Goal: Check status: Check status

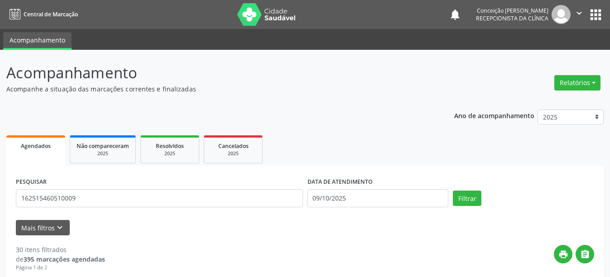
type input "162515460510009"
click at [453, 191] on button "Filtrar" at bounding box center [467, 198] width 29 height 15
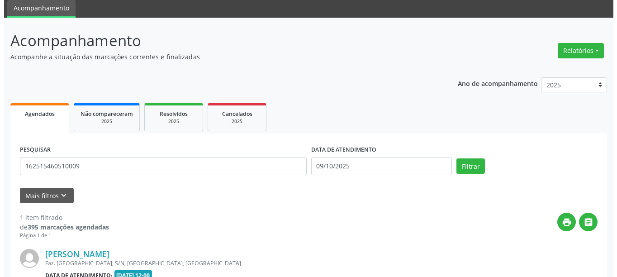
scroll to position [123, 0]
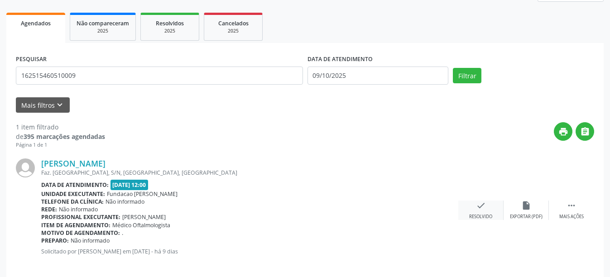
click at [485, 213] on div "check Resolvido" at bounding box center [480, 210] width 45 height 19
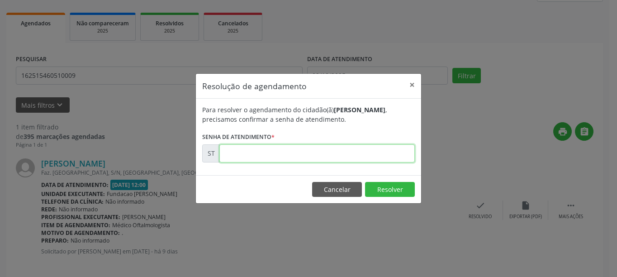
click at [278, 158] on input "text" at bounding box center [318, 153] width 196 height 18
type input "00025307"
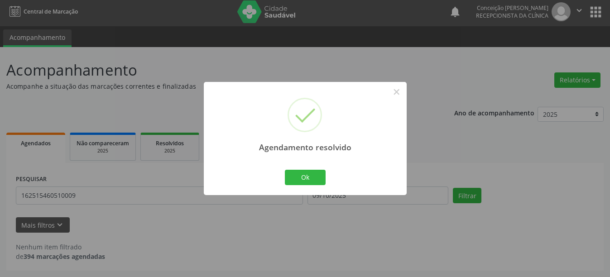
scroll to position [3, 0]
click at [311, 173] on button "Ok" at bounding box center [305, 177] width 41 height 15
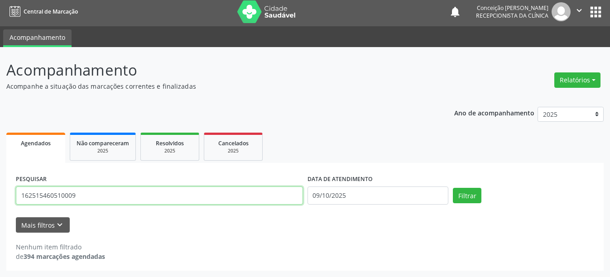
drag, startPoint x: 88, startPoint y: 196, endPoint x: 0, endPoint y: 196, distance: 88.3
click at [0, 196] on div "Acompanhamento Acompanhe a situação das marcações correntes e finalizadas Relat…" at bounding box center [305, 162] width 610 height 230
type input "898001453483936"
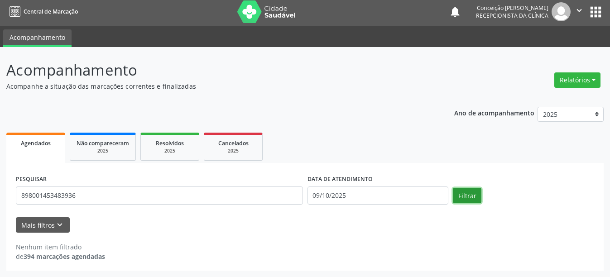
click at [471, 193] on button "Filtrar" at bounding box center [467, 195] width 29 height 15
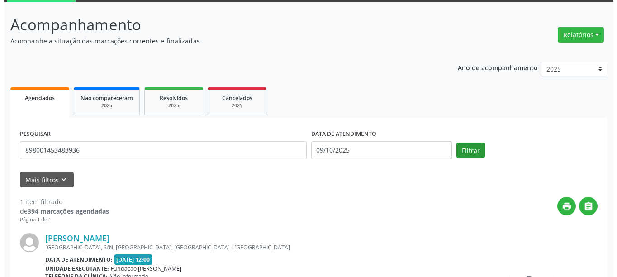
scroll to position [133, 0]
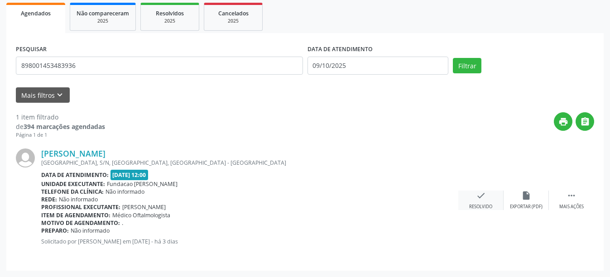
click at [479, 196] on icon "check" at bounding box center [481, 196] width 10 height 10
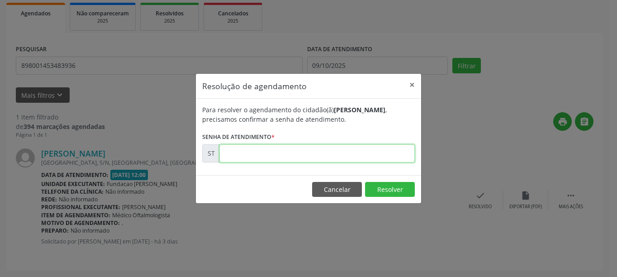
click at [332, 153] on input "text" at bounding box center [318, 153] width 196 height 18
type input "00027259"
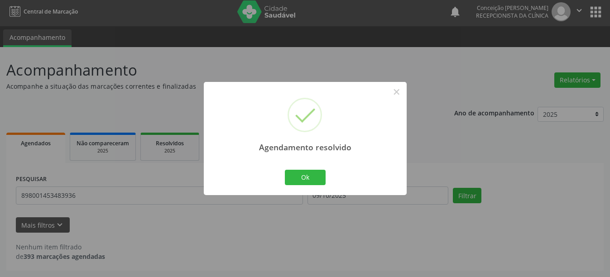
scroll to position [3, 0]
click at [307, 173] on button "Ok" at bounding box center [305, 177] width 41 height 15
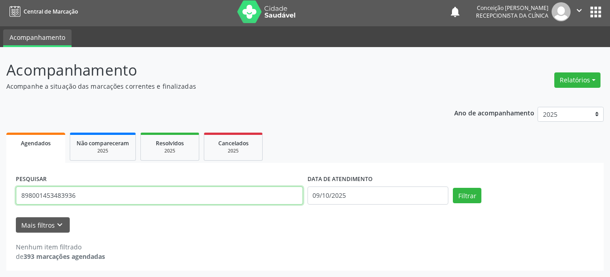
drag, startPoint x: 90, startPoint y: 198, endPoint x: 0, endPoint y: 188, distance: 90.6
click at [0, 188] on div "Acompanhamento Acompanhe a situação das marcações correntes e finalizadas Relat…" at bounding box center [305, 162] width 610 height 230
type input "707802624940418"
click at [453, 188] on button "Filtrar" at bounding box center [467, 195] width 29 height 15
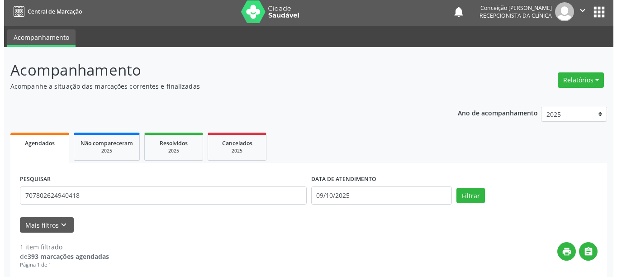
scroll to position [133, 0]
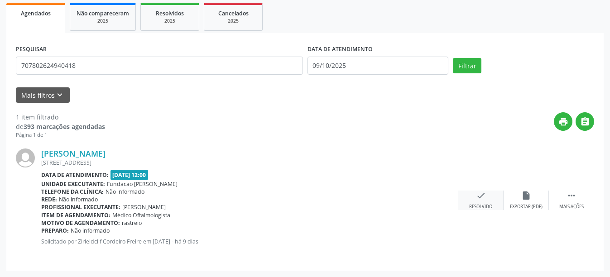
click at [483, 196] on icon "check" at bounding box center [481, 196] width 10 height 10
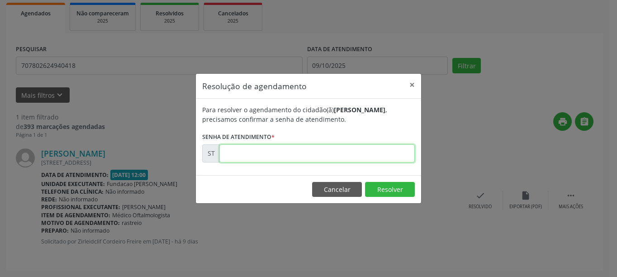
click at [310, 147] on input "text" at bounding box center [318, 153] width 196 height 18
type input "00025685"
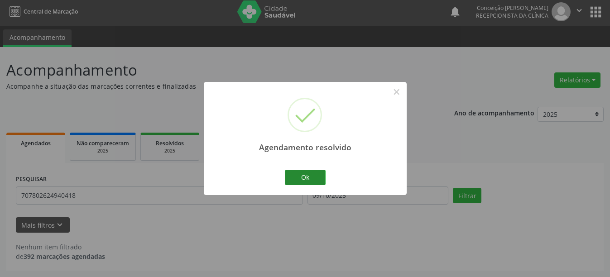
scroll to position [3, 0]
click at [320, 177] on button "Ok" at bounding box center [305, 177] width 41 height 15
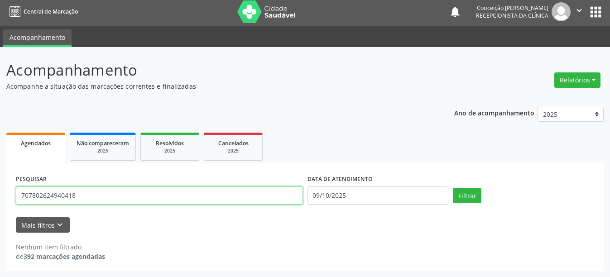
drag, startPoint x: 80, startPoint y: 194, endPoint x: 0, endPoint y: 190, distance: 79.8
click at [0, 190] on div "Acompanhamento Acompanhe a situação das marcações correntes e finalizadas Relat…" at bounding box center [305, 162] width 610 height 230
type input "700509189127455"
click at [453, 188] on button "Filtrar" at bounding box center [467, 195] width 29 height 15
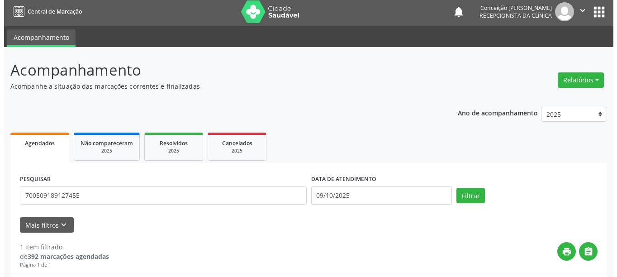
scroll to position [133, 0]
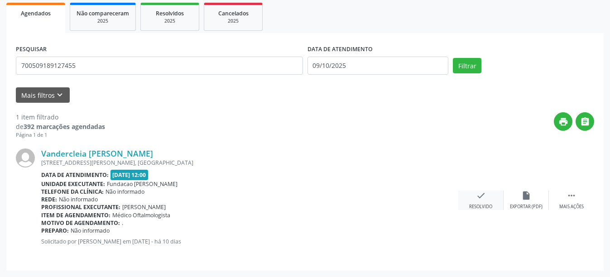
click at [485, 197] on icon "check" at bounding box center [481, 196] width 10 height 10
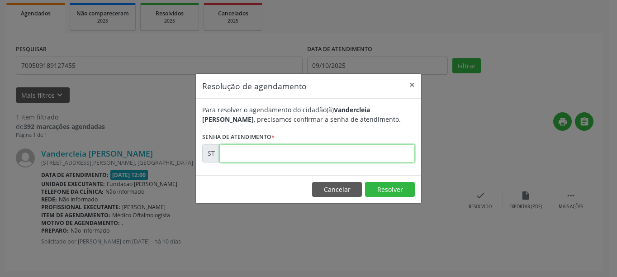
click at [277, 160] on input "text" at bounding box center [318, 153] width 196 height 18
type input "00025264"
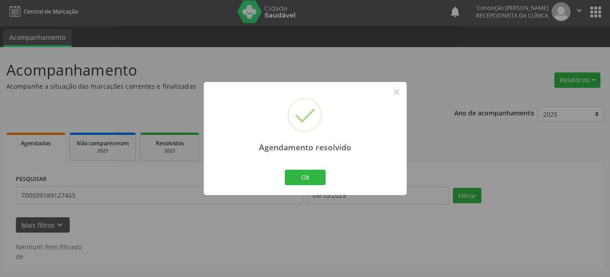
scroll to position [3, 0]
click at [296, 174] on button "Ok" at bounding box center [305, 177] width 41 height 15
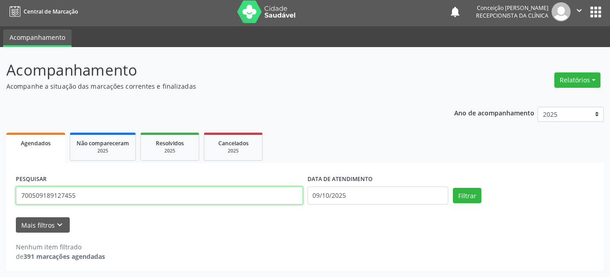
click at [75, 200] on input "700509189127455" at bounding box center [159, 195] width 287 height 18
type input "7"
type input "898004155754152"
click at [453, 188] on button "Filtrar" at bounding box center [467, 195] width 29 height 15
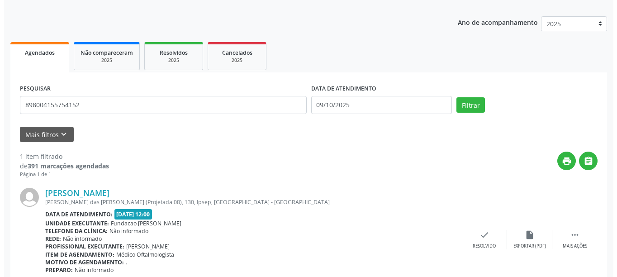
scroll to position [133, 0]
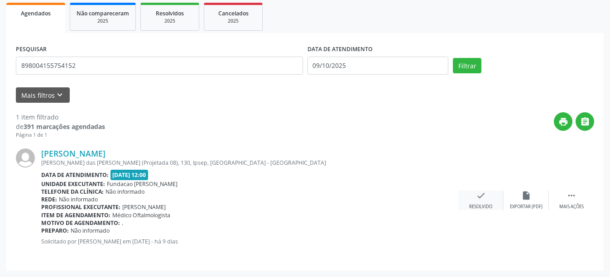
click at [486, 202] on div "check Resolvido" at bounding box center [480, 200] width 45 height 19
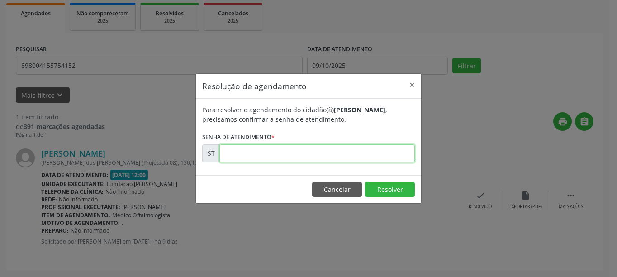
click at [334, 160] on input "text" at bounding box center [318, 153] width 196 height 18
type input "00025489"
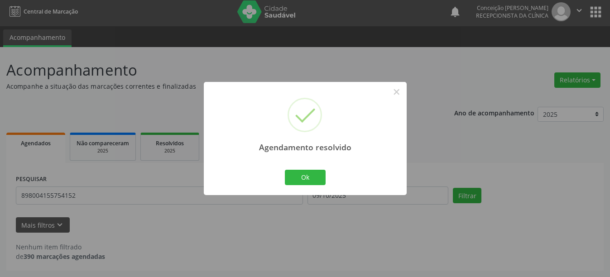
scroll to position [3, 0]
click at [301, 175] on button "Ok" at bounding box center [305, 177] width 41 height 15
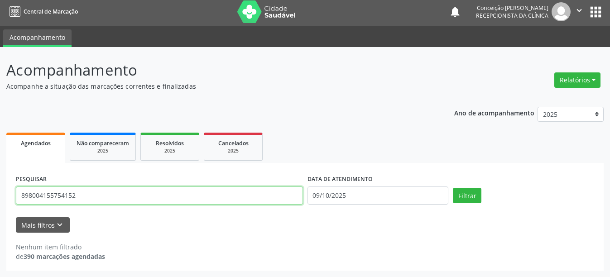
drag, startPoint x: 110, startPoint y: 194, endPoint x: 0, endPoint y: 187, distance: 109.7
click at [0, 187] on div "Acompanhamento Acompanhe a situação das marcações correntes e finalizadas Relat…" at bounding box center [305, 162] width 610 height 230
type input "700005937981302"
click at [453, 188] on button "Filtrar" at bounding box center [467, 195] width 29 height 15
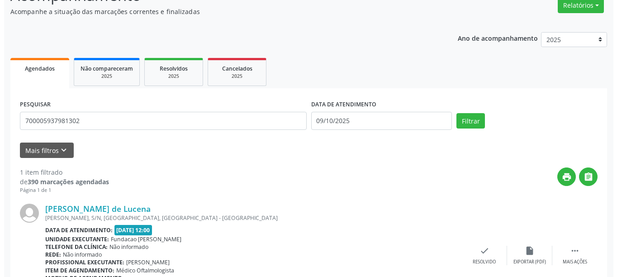
scroll to position [123, 0]
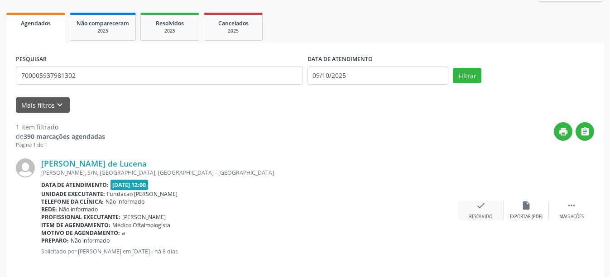
click at [484, 212] on div "check Resolvido" at bounding box center [480, 210] width 45 height 19
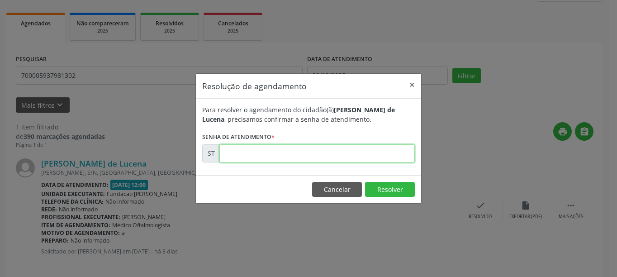
click at [320, 158] on input "text" at bounding box center [318, 153] width 196 height 18
type input "00025876"
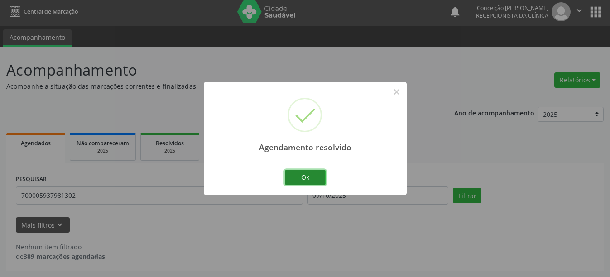
click at [310, 178] on button "Ok" at bounding box center [305, 177] width 41 height 15
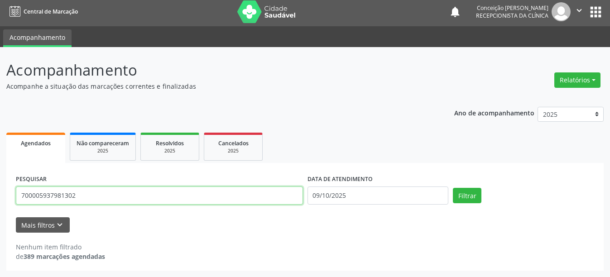
drag, startPoint x: 93, startPoint y: 194, endPoint x: 0, endPoint y: 182, distance: 93.5
click at [0, 182] on div "Acompanhamento Acompanhe a situação das marcações correntes e finalizadas Relat…" at bounding box center [305, 162] width 610 height 230
type input "702000840860286"
click at [453, 188] on button "Filtrar" at bounding box center [467, 195] width 29 height 15
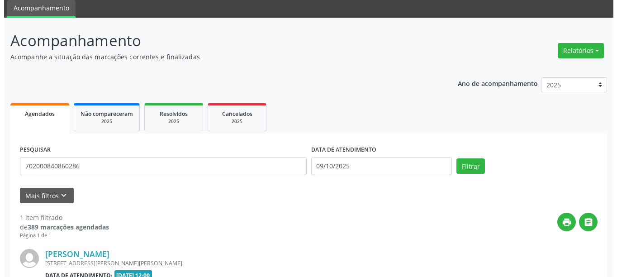
scroll to position [77, 0]
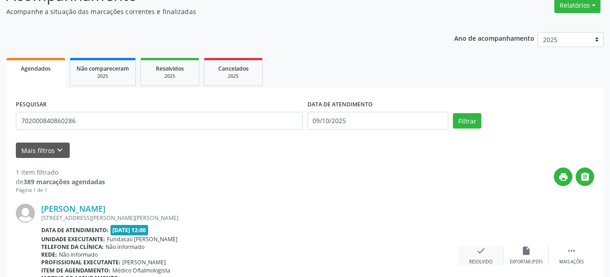
click at [480, 247] on icon "check" at bounding box center [481, 251] width 10 height 10
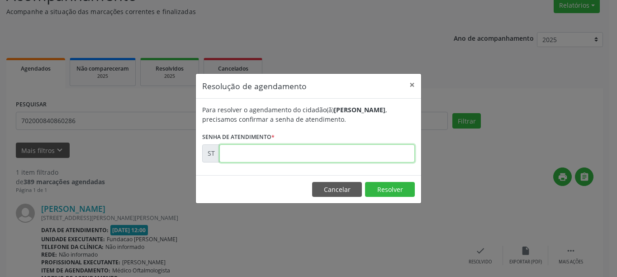
click at [251, 151] on input "text" at bounding box center [318, 153] width 196 height 18
type input "00025293"
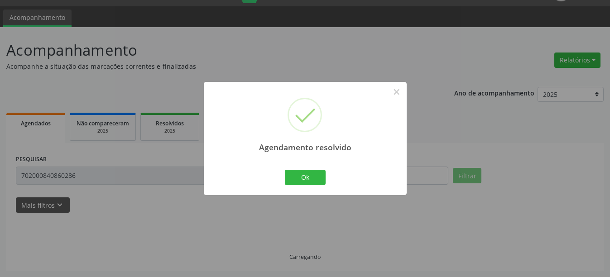
scroll to position [3, 0]
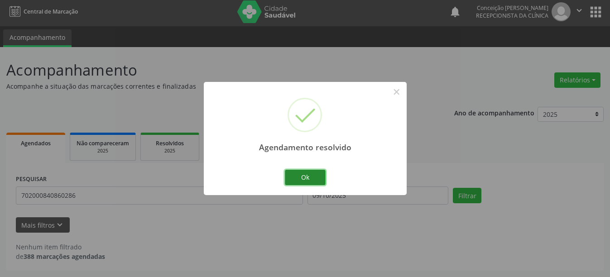
click at [308, 177] on button "Ok" at bounding box center [305, 177] width 41 height 15
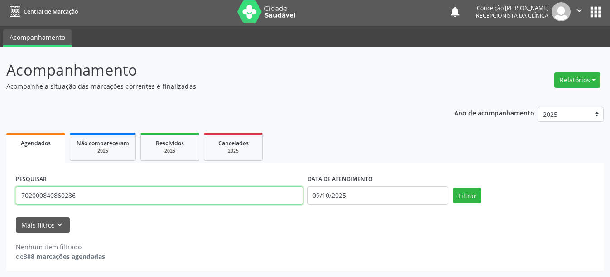
drag, startPoint x: 98, startPoint y: 204, endPoint x: 0, endPoint y: 201, distance: 97.8
click at [0, 201] on div "Acompanhamento Acompanhe a situação das marcações correntes e finalizadas Relat…" at bounding box center [305, 162] width 610 height 230
type input "70670273580020"
click at [453, 188] on button "Filtrar" at bounding box center [467, 195] width 29 height 15
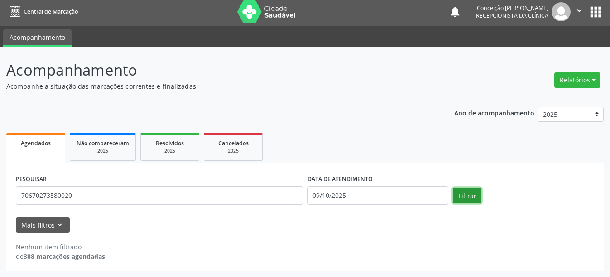
click at [455, 193] on button "Filtrar" at bounding box center [467, 195] width 29 height 15
